Goal: Use online tool/utility: Use online tool/utility

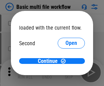
click at [66, 61] on span "Open" at bounding box center [72, 63] width 12 height 5
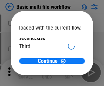
scroll to position [19, 0]
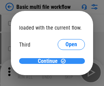
click at [50, 61] on span "Continue" at bounding box center [48, 61] width 20 height 5
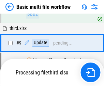
scroll to position [238, 0]
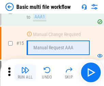
click at [25, 73] on img "button" at bounding box center [25, 70] width 8 height 8
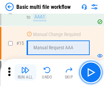
scroll to position [455, 0]
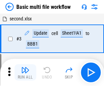
click at [25, 73] on img "button" at bounding box center [25, 70] width 8 height 8
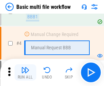
click at [25, 73] on img "button" at bounding box center [25, 70] width 8 height 8
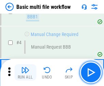
click at [25, 73] on img "button" at bounding box center [25, 70] width 8 height 8
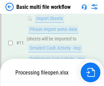
scroll to position [320, 0]
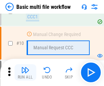
click at [25, 73] on img "button" at bounding box center [25, 70] width 8 height 8
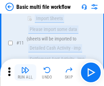
click at [25, 73] on img "button" at bounding box center [25, 70] width 8 height 8
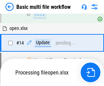
scroll to position [357, 0]
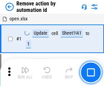
scroll to position [25, 0]
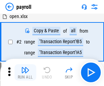
click at [25, 73] on img "button" at bounding box center [25, 70] width 8 height 8
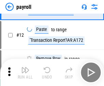
scroll to position [50, 0]
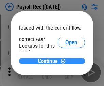
click at [50, 61] on span "Continue" at bounding box center [48, 61] width 20 height 5
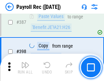
scroll to position [3035, 0]
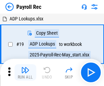
click at [25, 73] on img "button" at bounding box center [25, 70] width 8 height 8
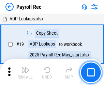
scroll to position [42, 0]
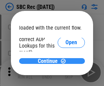
click at [50, 61] on span "Continue" at bounding box center [48, 61] width 20 height 5
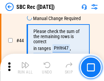
click at [25, 68] on img "button" at bounding box center [25, 65] width 8 height 8
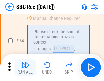
click at [25, 68] on img "button" at bounding box center [25, 65] width 8 height 8
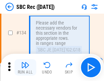
click at [25, 68] on img "button" at bounding box center [25, 65] width 8 height 8
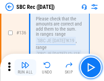
click at [25, 68] on img "button" at bounding box center [25, 65] width 8 height 8
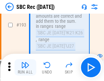
click at [25, 68] on img "button" at bounding box center [25, 65] width 8 height 8
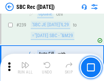
scroll to position [2195, 0]
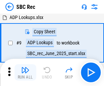
click at [25, 73] on img "button" at bounding box center [25, 70] width 8 height 8
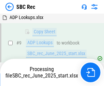
scroll to position [45, 0]
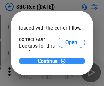
click at [50, 61] on span "Continue" at bounding box center [48, 61] width 20 height 5
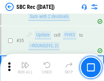
scroll to position [417, 0]
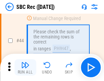
click at [25, 68] on img "button" at bounding box center [25, 65] width 8 height 8
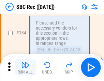
click at [25, 68] on img "button" at bounding box center [25, 65] width 8 height 8
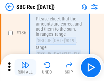
click at [25, 68] on img "button" at bounding box center [25, 65] width 8 height 8
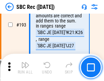
click at [25, 68] on img "button" at bounding box center [25, 65] width 8 height 8
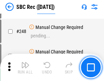
scroll to position [2195, 0]
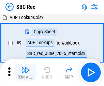
click at [25, 73] on img "button" at bounding box center [25, 70] width 8 height 8
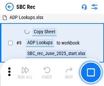
scroll to position [45, 0]
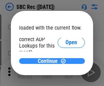
click at [50, 61] on span "Continue" at bounding box center [48, 61] width 20 height 5
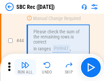
click at [25, 68] on img "button" at bounding box center [25, 65] width 8 height 8
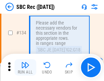
click at [25, 68] on img "button" at bounding box center [25, 65] width 8 height 8
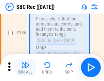
click at [25, 68] on img "button" at bounding box center [25, 65] width 8 height 8
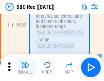
click at [25, 68] on img "button" at bounding box center [25, 65] width 8 height 8
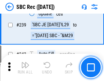
scroll to position [2195, 0]
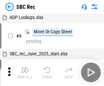
click at [25, 73] on img "button" at bounding box center [25, 70] width 8 height 8
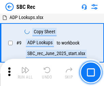
scroll to position [45, 0]
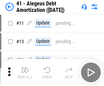
click at [25, 73] on img "button" at bounding box center [25, 70] width 8 height 8
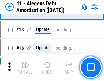
scroll to position [84, 0]
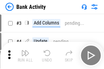
click at [25, 56] on img "button" at bounding box center [25, 53] width 8 height 8
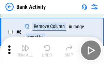
scroll to position [124, 0]
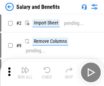
click at [25, 68] on img "button" at bounding box center [25, 70] width 8 height 8
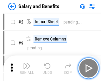
scroll to position [9, 0]
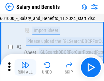
click at [25, 68] on img "button" at bounding box center [25, 65] width 8 height 8
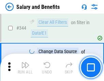
scroll to position [3199, 0]
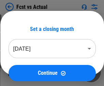
click at [25, 68] on img "button" at bounding box center [25, 70] width 8 height 8
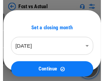
scroll to position [9, 0]
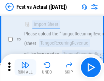
click at [25, 68] on img "button" at bounding box center [25, 65] width 8 height 8
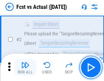
scroll to position [64, 0]
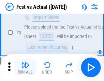
click at [25, 68] on img "button" at bounding box center [25, 65] width 8 height 8
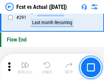
scroll to position [3234, 0]
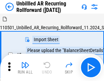
scroll to position [15, 0]
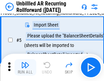
click at [25, 68] on img "button" at bounding box center [25, 65] width 8 height 8
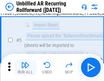
click at [25, 68] on img "button" at bounding box center [25, 65] width 8 height 8
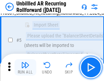
scroll to position [64, 0]
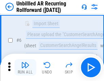
click at [25, 68] on img "button" at bounding box center [25, 65] width 8 height 8
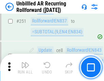
scroll to position [2321, 0]
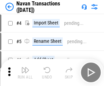
click at [25, 68] on img "button" at bounding box center [25, 70] width 8 height 8
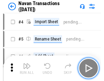
scroll to position [11, 0]
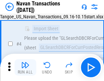
click at [25, 68] on img "button" at bounding box center [25, 65] width 8 height 8
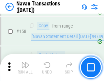
scroll to position [2215, 0]
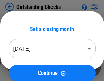
click at [25, 68] on img "button" at bounding box center [25, 65] width 8 height 8
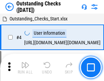
scroll to position [29, 0]
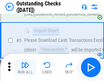
click at [25, 68] on img "button" at bounding box center [25, 65] width 8 height 8
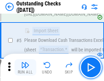
scroll to position [71, 0]
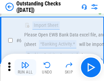
click at [25, 68] on img "button" at bounding box center [25, 65] width 8 height 8
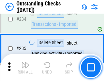
scroll to position [2075, 0]
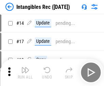
click at [25, 73] on img "button" at bounding box center [25, 70] width 8 height 8
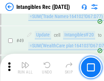
scroll to position [266, 0]
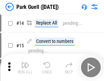
click at [25, 68] on img "button" at bounding box center [25, 65] width 8 height 8
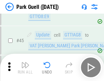
scroll to position [854, 0]
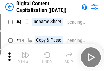
click at [25, 57] on img "button" at bounding box center [25, 55] width 8 height 8
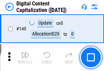
scroll to position [725, 0]
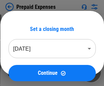
click at [25, 68] on img "button" at bounding box center [25, 70] width 8 height 8
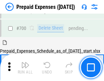
scroll to position [1838, 0]
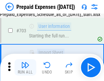
click at [25, 68] on img "button" at bounding box center [25, 65] width 8 height 8
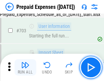
scroll to position [1879, 0]
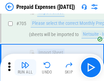
click at [25, 68] on img "button" at bounding box center [25, 65] width 8 height 8
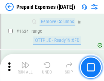
scroll to position [6653, 0]
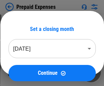
click at [25, 73] on img "button" at bounding box center [25, 70] width 8 height 8
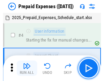
scroll to position [30, 0]
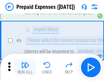
click at [25, 68] on img "button" at bounding box center [25, 65] width 8 height 8
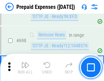
scroll to position [2379, 0]
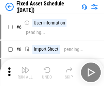
click at [25, 73] on img "button" at bounding box center [25, 70] width 8 height 8
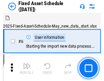
scroll to position [37, 0]
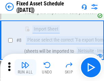
click at [25, 68] on img "button" at bounding box center [25, 65] width 8 height 8
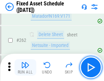
scroll to position [2178, 0]
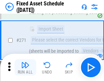
click at [25, 68] on img "button" at bounding box center [25, 65] width 8 height 8
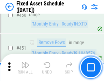
scroll to position [3054, 0]
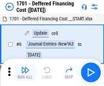
click at [25, 73] on img "button" at bounding box center [25, 70] width 8 height 8
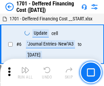
scroll to position [82, 0]
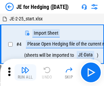
click at [25, 68] on img "button" at bounding box center [25, 70] width 8 height 8
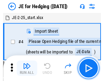
scroll to position [1, 0]
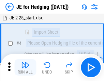
click at [25, 68] on img "button" at bounding box center [25, 65] width 8 height 8
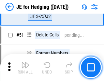
scroll to position [442, 0]
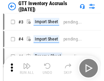
scroll to position [1, 0]
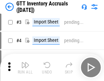
click at [25, 68] on img "button" at bounding box center [25, 65] width 8 height 8
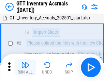
click at [25, 68] on img "button" at bounding box center [25, 65] width 8 height 8
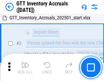
scroll to position [44, 0]
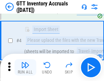
click at [25, 68] on img "button" at bounding box center [25, 65] width 8 height 8
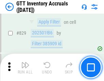
scroll to position [5186, 0]
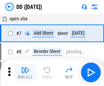
click at [25, 73] on img "button" at bounding box center [25, 70] width 8 height 8
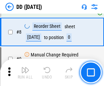
scroll to position [66, 0]
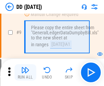
click at [25, 73] on img "button" at bounding box center [25, 70] width 8 height 8
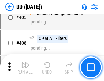
scroll to position [3057, 0]
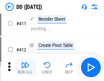
click at [25, 68] on img "button" at bounding box center [25, 65] width 8 height 8
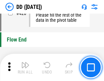
scroll to position [3270, 0]
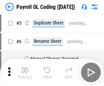
click at [25, 73] on img "button" at bounding box center [25, 70] width 8 height 8
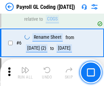
scroll to position [82, 0]
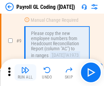
click at [25, 73] on img "button" at bounding box center [25, 70] width 8 height 8
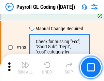
scroll to position [1603, 0]
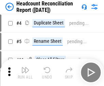
click at [25, 73] on img "button" at bounding box center [25, 70] width 8 height 8
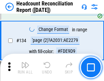
scroll to position [821, 0]
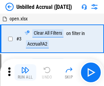
click at [25, 73] on img "button" at bounding box center [25, 70] width 8 height 8
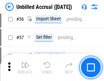
scroll to position [713, 0]
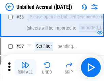
click at [25, 68] on img "button" at bounding box center [25, 65] width 8 height 8
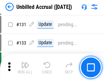
scroll to position [2035, 0]
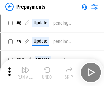
click at [25, 73] on img "button" at bounding box center [25, 70] width 8 height 8
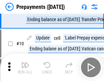
scroll to position [43, 0]
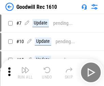
click at [25, 73] on img "button" at bounding box center [25, 70] width 8 height 8
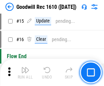
scroll to position [117, 0]
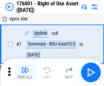
click at [25, 73] on img "button" at bounding box center [25, 70] width 8 height 8
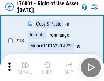
scroll to position [44, 0]
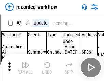
click at [25, 68] on img "button" at bounding box center [25, 65] width 8 height 8
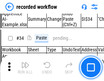
scroll to position [2136, 0]
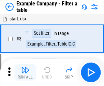
click at [25, 73] on img "button" at bounding box center [25, 70] width 8 height 8
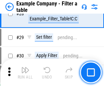
scroll to position [625, 0]
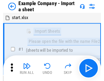
scroll to position [11, 0]
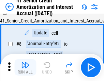
click at [25, 68] on img "button" at bounding box center [25, 65] width 8 height 8
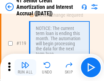
click at [25, 68] on img "button" at bounding box center [25, 65] width 8 height 8
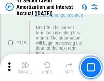
scroll to position [645, 0]
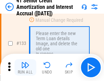
click at [25, 68] on img "button" at bounding box center [25, 65] width 8 height 8
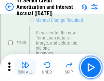
scroll to position [714, 0]
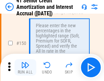
click at [25, 68] on img "button" at bounding box center [25, 65] width 8 height 8
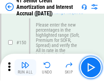
scroll to position [786, 0]
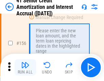
click at [25, 68] on img "button" at bounding box center [25, 65] width 8 height 8
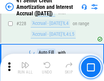
scroll to position [1530, 0]
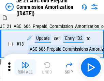
click at [25, 68] on img "button" at bounding box center [25, 65] width 8 height 8
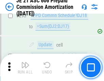
scroll to position [1257, 0]
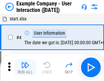
click at [25, 68] on img "button" at bounding box center [25, 65] width 8 height 8
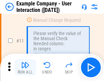
click at [25, 68] on img "button" at bounding box center [25, 65] width 8 height 8
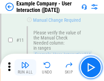
scroll to position [148, 0]
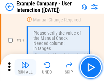
click at [25, 68] on img "button" at bounding box center [25, 65] width 8 height 8
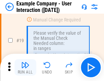
click at [25, 68] on img "button" at bounding box center [25, 65] width 8 height 8
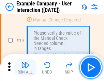
click at [25, 68] on img "button" at bounding box center [25, 65] width 8 height 8
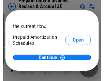
scroll to position [41, 0]
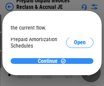
click at [50, 61] on span "Continue" at bounding box center [48, 61] width 20 height 5
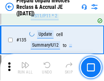
scroll to position [886, 0]
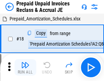
click at [25, 68] on img "button" at bounding box center [25, 65] width 8 height 8
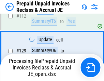
scroll to position [886, 0]
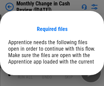
click at [77, 81] on span "Open" at bounding box center [83, 83] width 12 height 5
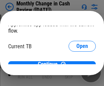
click at [77, 65] on span "Open" at bounding box center [83, 67] width 12 height 5
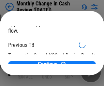
scroll to position [22, 0]
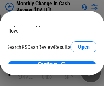
scroll to position [43, 27]
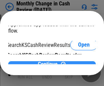
click at [50, 62] on span "Continue" at bounding box center [48, 64] width 20 height 5
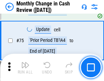
scroll to position [489, 0]
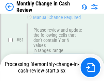
scroll to position [489, 0]
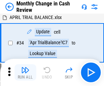
click at [25, 73] on img "button" at bounding box center [25, 70] width 8 height 8
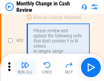
click at [25, 68] on img "button" at bounding box center [25, 65] width 8 height 8
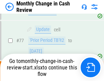
scroll to position [489, 0]
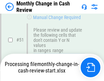
scroll to position [489, 0]
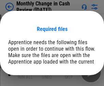
click at [77, 81] on span "Open" at bounding box center [83, 83] width 12 height 5
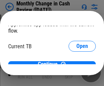
click at [77, 65] on span "Open" at bounding box center [83, 67] width 12 height 5
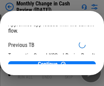
scroll to position [22, 0]
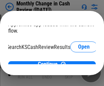
scroll to position [43, 27]
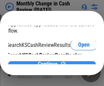
click at [50, 62] on span "Continue" at bounding box center [48, 64] width 20 height 5
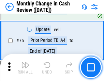
scroll to position [489, 0]
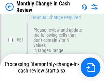
scroll to position [489, 0]
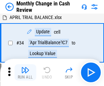
click at [25, 73] on img "button" at bounding box center [25, 70] width 8 height 8
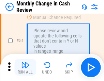
click at [25, 68] on img "button" at bounding box center [25, 65] width 8 height 8
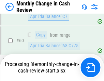
scroll to position [489, 0]
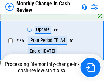
scroll to position [489, 0]
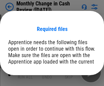
click at [77, 81] on span "Open" at bounding box center [83, 83] width 12 height 5
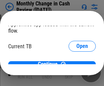
click at [77, 65] on span "Open" at bounding box center [83, 67] width 12 height 5
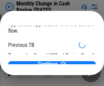
scroll to position [22, 0]
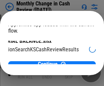
scroll to position [43, 27]
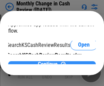
click at [50, 62] on span "Continue" at bounding box center [48, 64] width 20 height 5
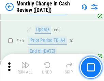
scroll to position [489, 0]
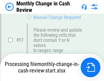
scroll to position [489, 0]
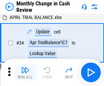
click at [25, 73] on img "button" at bounding box center [25, 70] width 8 height 8
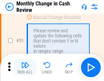
click at [25, 68] on img "button" at bounding box center [25, 65] width 8 height 8
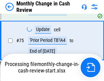
scroll to position [489, 0]
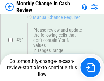
scroll to position [489, 0]
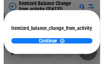
scroll to position [50, 0]
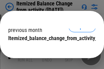
click at [50, 50] on span "Continue" at bounding box center [48, 52] width 20 height 5
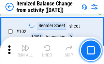
scroll to position [1143, 0]
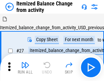
scroll to position [11, 0]
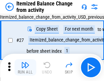
click at [25, 68] on img "button" at bounding box center [25, 65] width 8 height 8
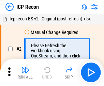
scroll to position [3, 0]
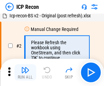
click at [25, 73] on img "button" at bounding box center [25, 70] width 8 height 8
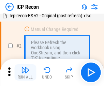
click at [25, 73] on img "button" at bounding box center [25, 70] width 8 height 8
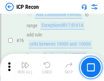
scroll to position [614, 0]
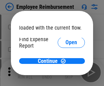
click at [66, 79] on span "Open" at bounding box center [72, 81] width 12 height 5
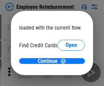
scroll to position [40, 0]
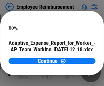
click at [76, 57] on span "Open" at bounding box center [82, 59] width 12 height 5
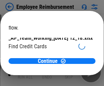
scroll to position [71, 0]
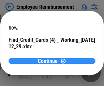
click at [50, 61] on span "Continue" at bounding box center [48, 61] width 20 height 5
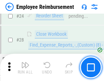
scroll to position [319, 0]
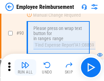
click at [25, 68] on img "button" at bounding box center [25, 65] width 8 height 8
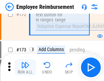
click at [25, 68] on img "button" at bounding box center [25, 65] width 8 height 8
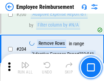
scroll to position [1729, 0]
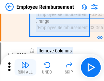
click at [25, 68] on img "button" at bounding box center [25, 65] width 8 height 8
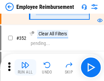
click at [25, 68] on img "button" at bounding box center [25, 65] width 8 height 8
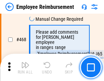
scroll to position [4177, 0]
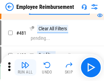
click at [25, 68] on img "button" at bounding box center [25, 65] width 8 height 8
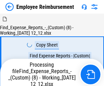
scroll to position [23, 0]
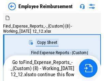
scroll to position [23, 0]
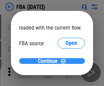
click at [50, 61] on span "Continue" at bounding box center [48, 61] width 20 height 5
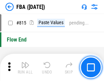
scroll to position [6117, 0]
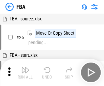
scroll to position [7, 0]
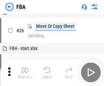
click at [25, 73] on img "button" at bounding box center [25, 70] width 8 height 8
